Goal: Task Accomplishment & Management: Manage account settings

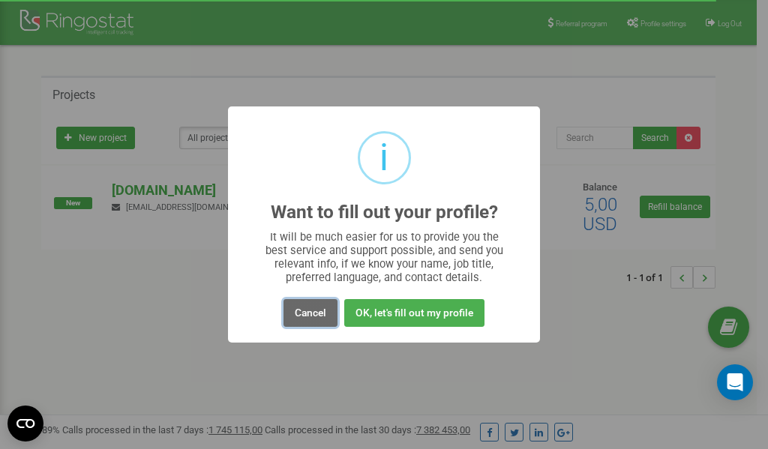
click at [322, 313] on button "Cancel" at bounding box center [310, 313] width 54 height 28
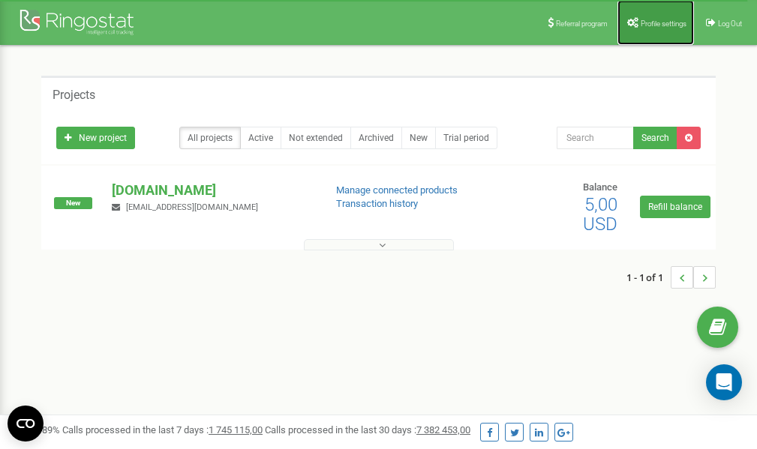
click at [657, 24] on span "Profile settings" at bounding box center [663, 23] width 46 height 8
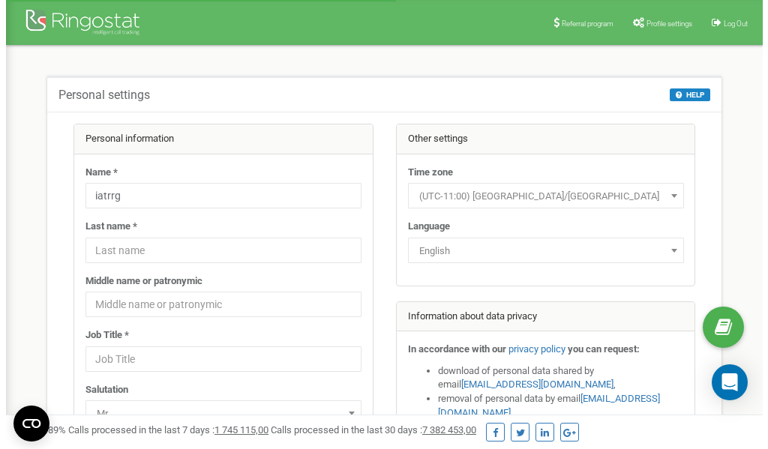
scroll to position [75, 0]
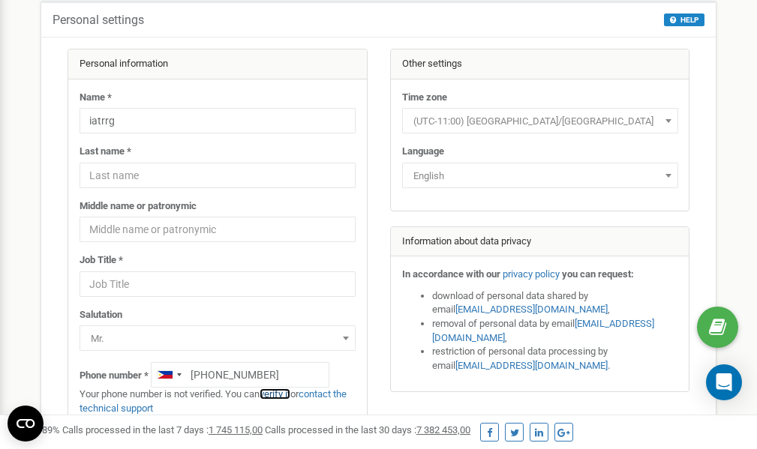
click at [286, 394] on link "verify it" at bounding box center [274, 393] width 31 height 11
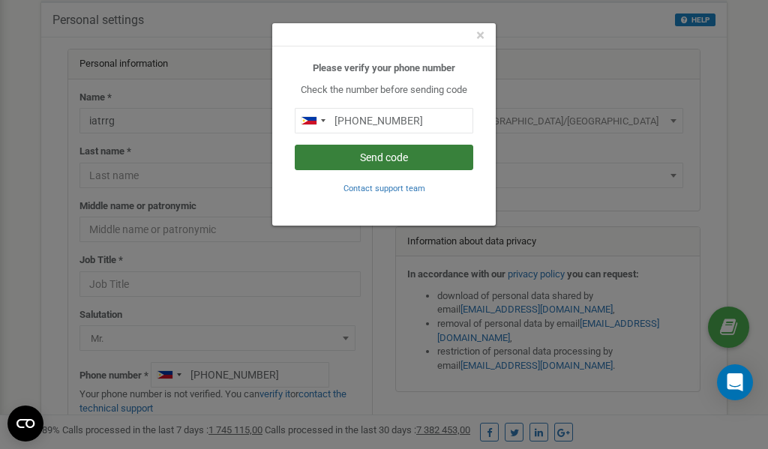
click at [364, 156] on button "Send code" at bounding box center [384, 157] width 178 height 25
